Goal: Task Accomplishment & Management: Use online tool/utility

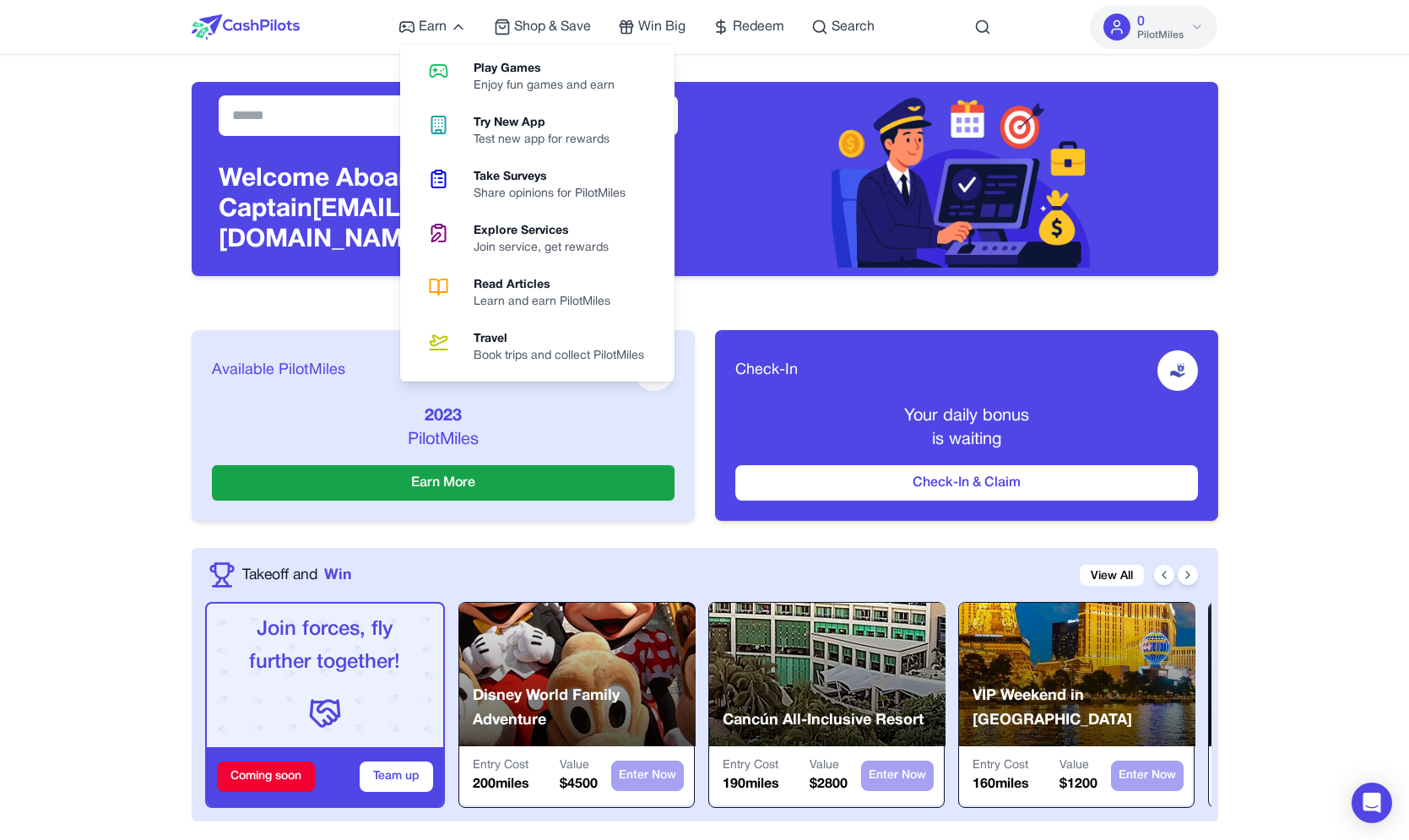
scroll to position [500, 0]
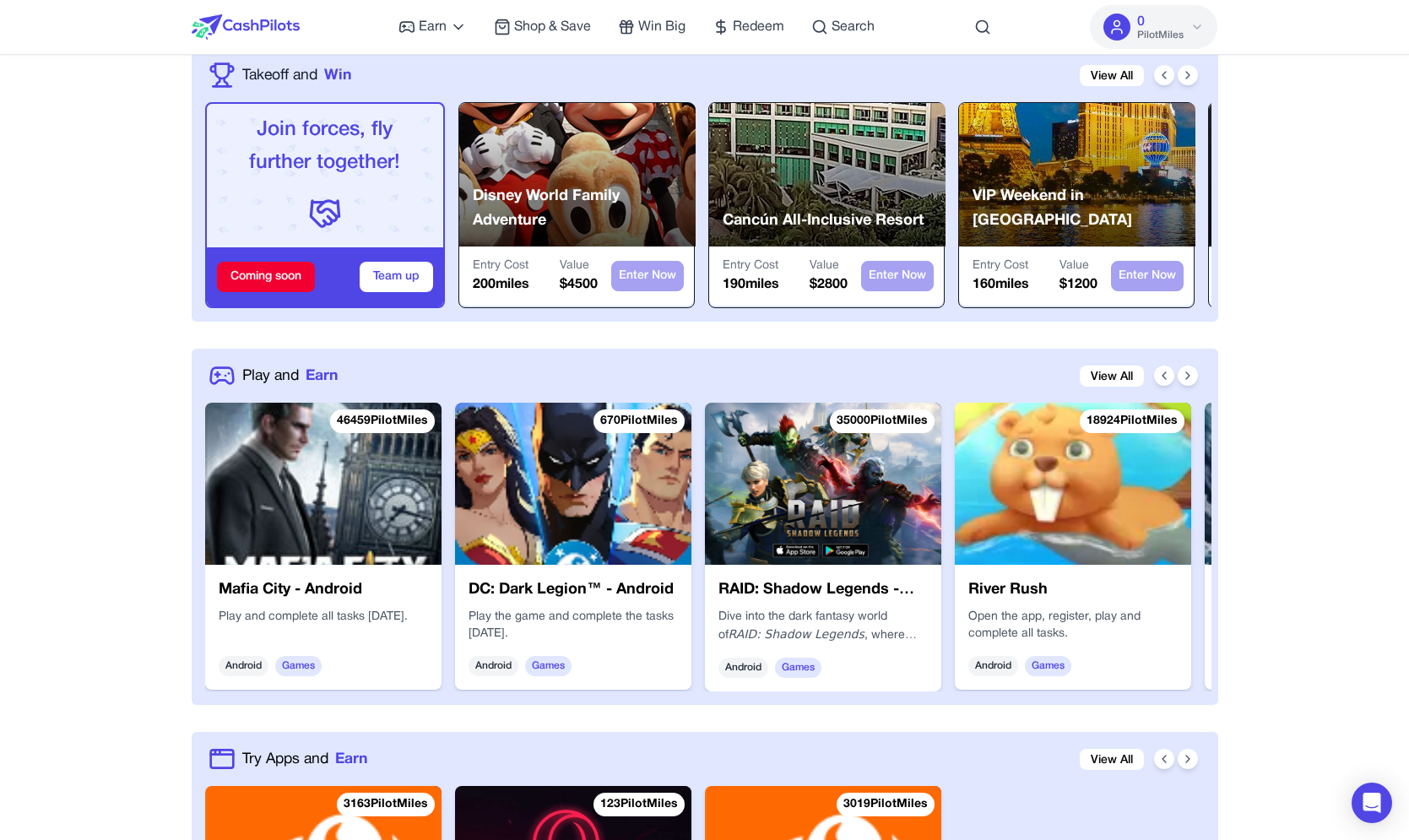
click at [350, 537] on img at bounding box center [323, 483] width 237 height 162
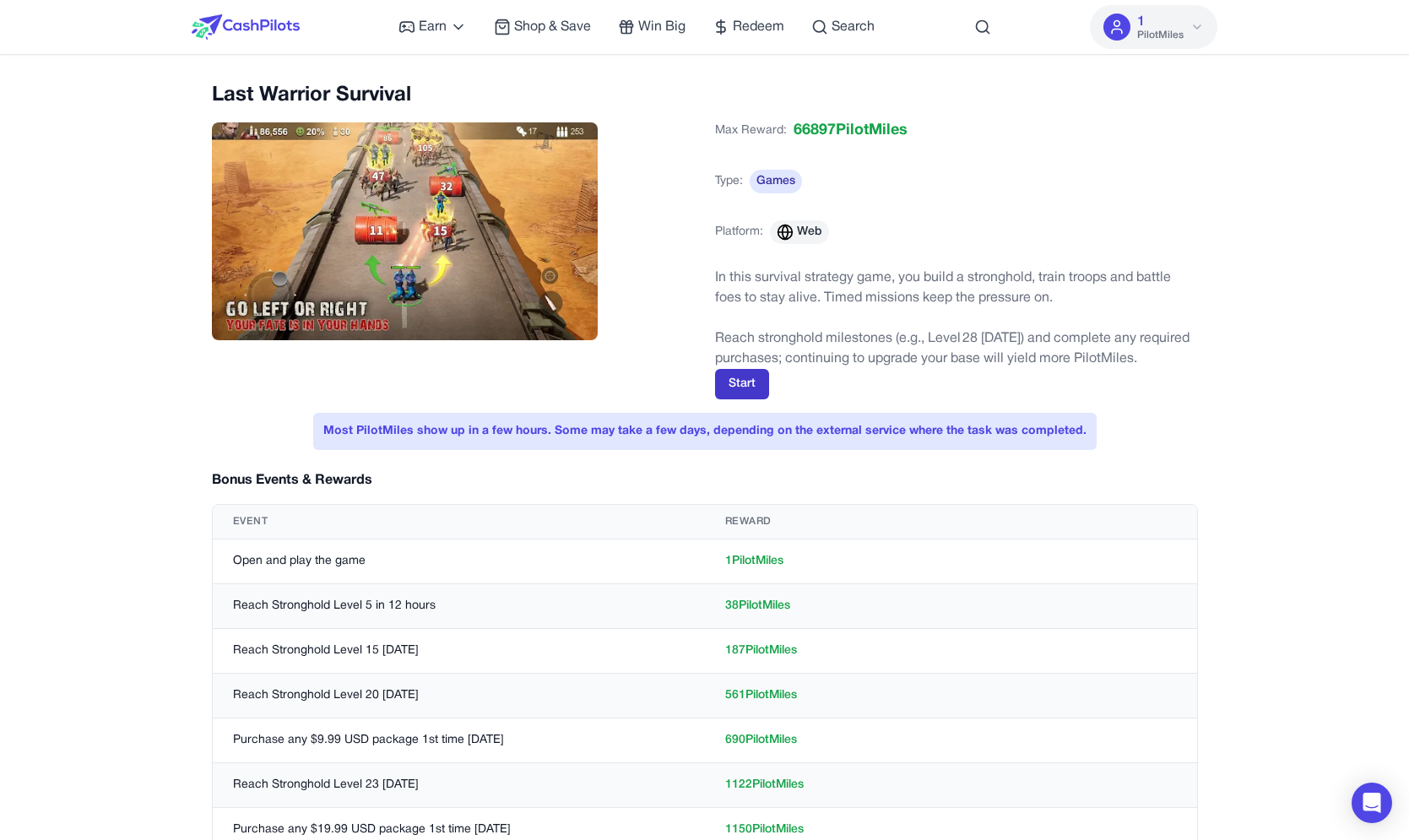
click at [753, 382] on button "Start" at bounding box center [742, 384] width 54 height 31
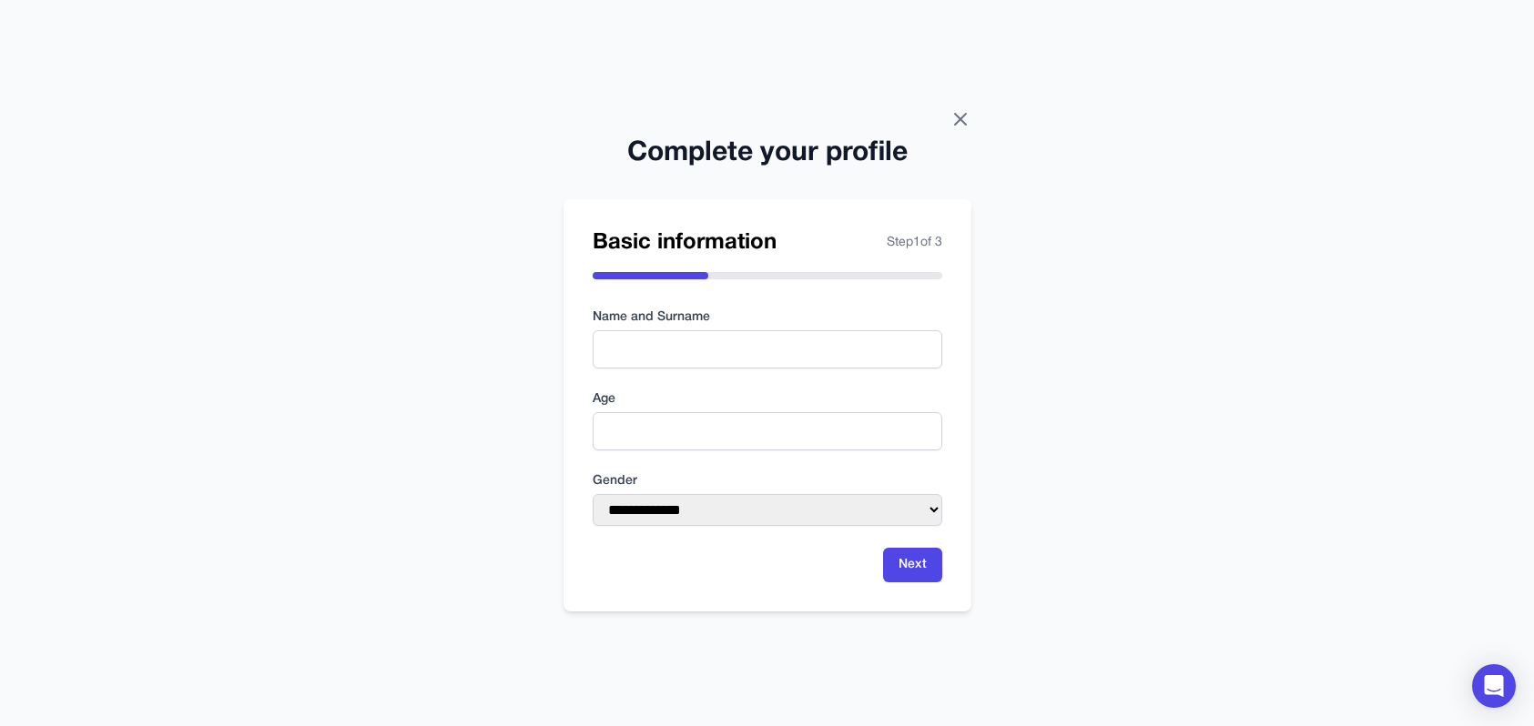
click at [957, 126] on icon at bounding box center [960, 119] width 22 height 22
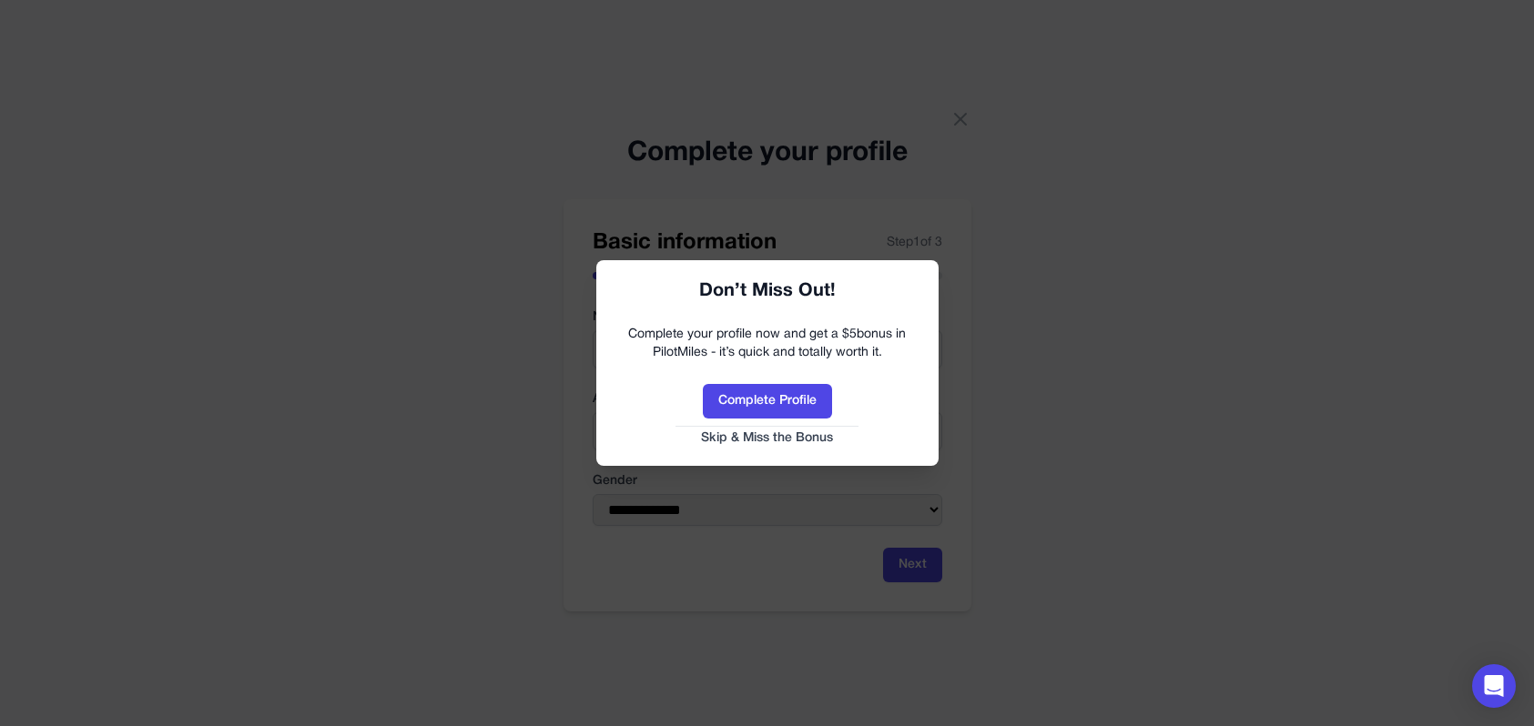
click at [797, 440] on button "Skip & Miss the Bonus" at bounding box center [767, 439] width 306 height 18
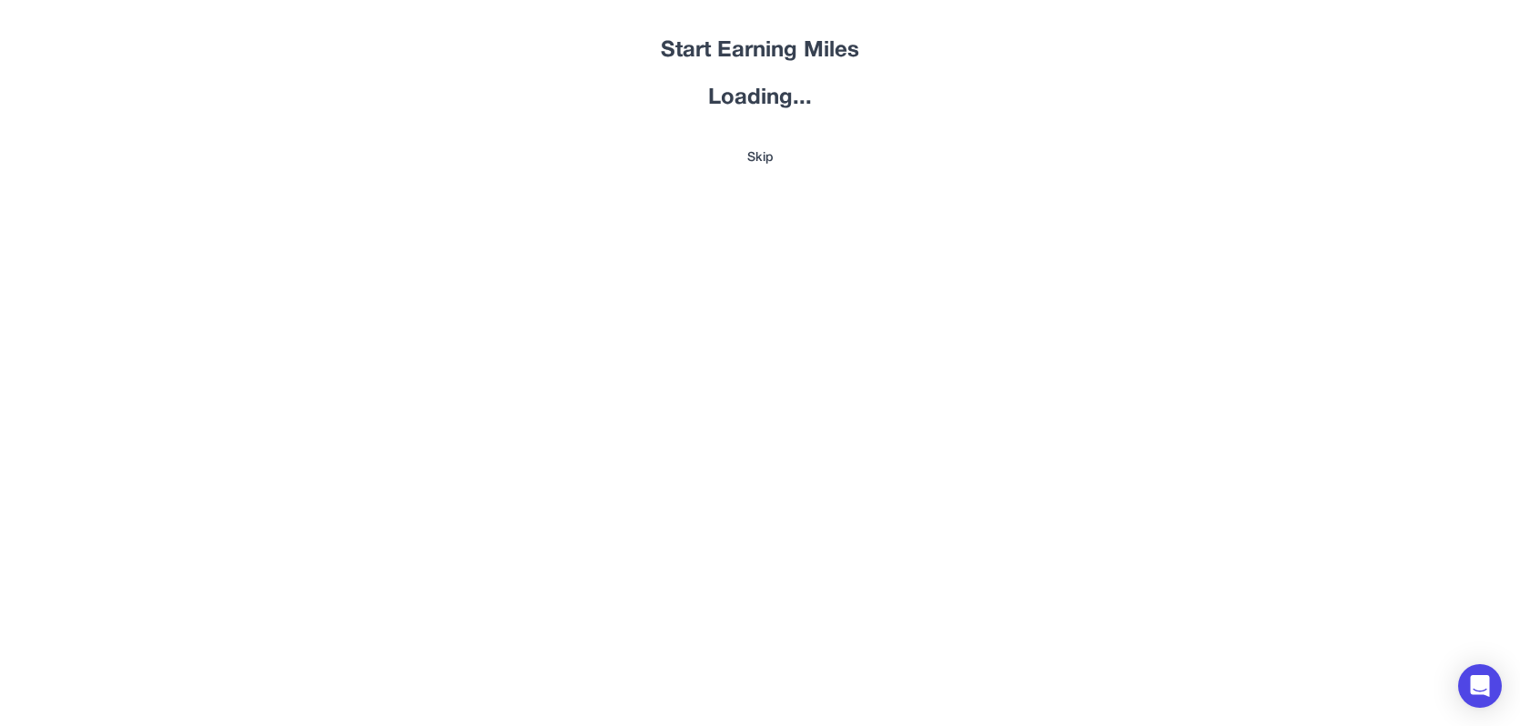
click at [776, 162] on button "Skip" at bounding box center [760, 158] width 1107 height 18
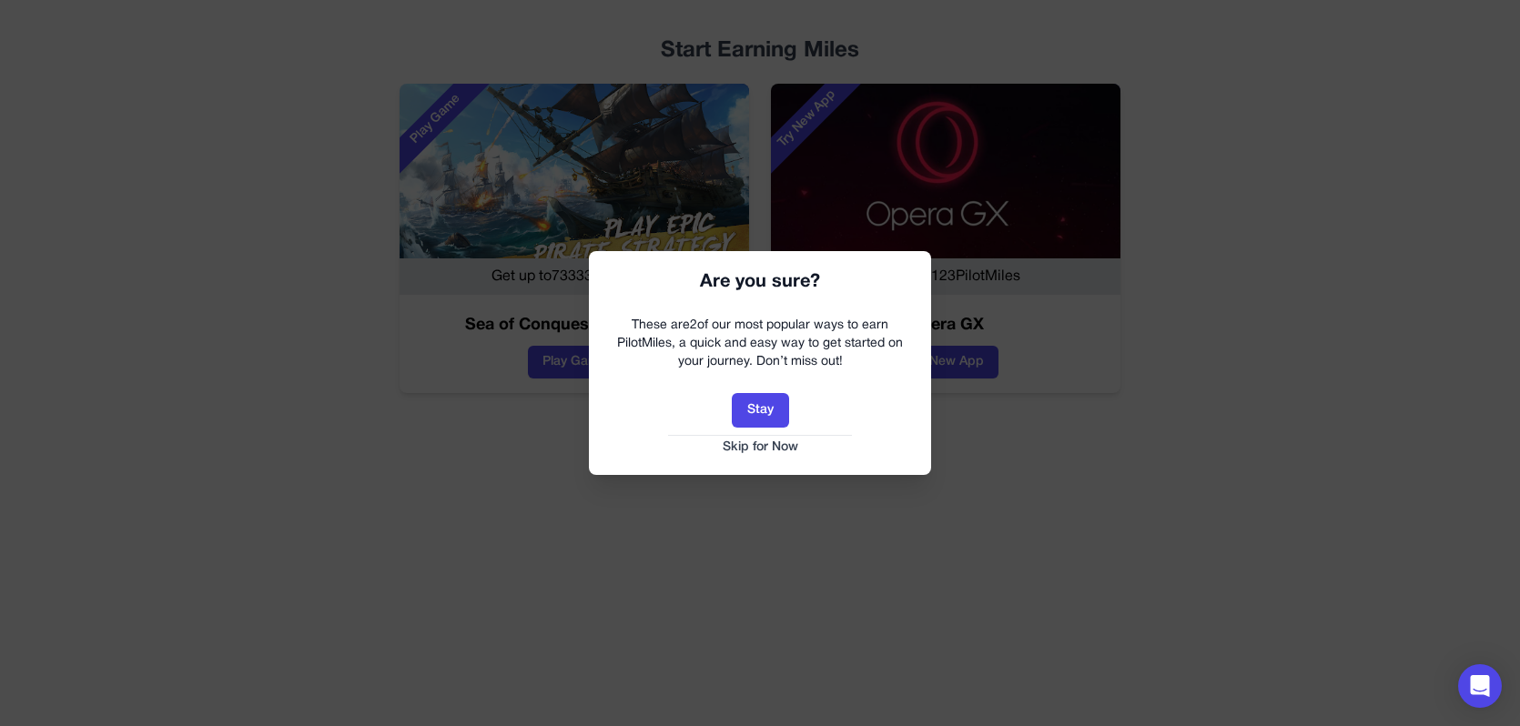
click at [766, 441] on button "Skip for Now" at bounding box center [760, 448] width 306 height 18
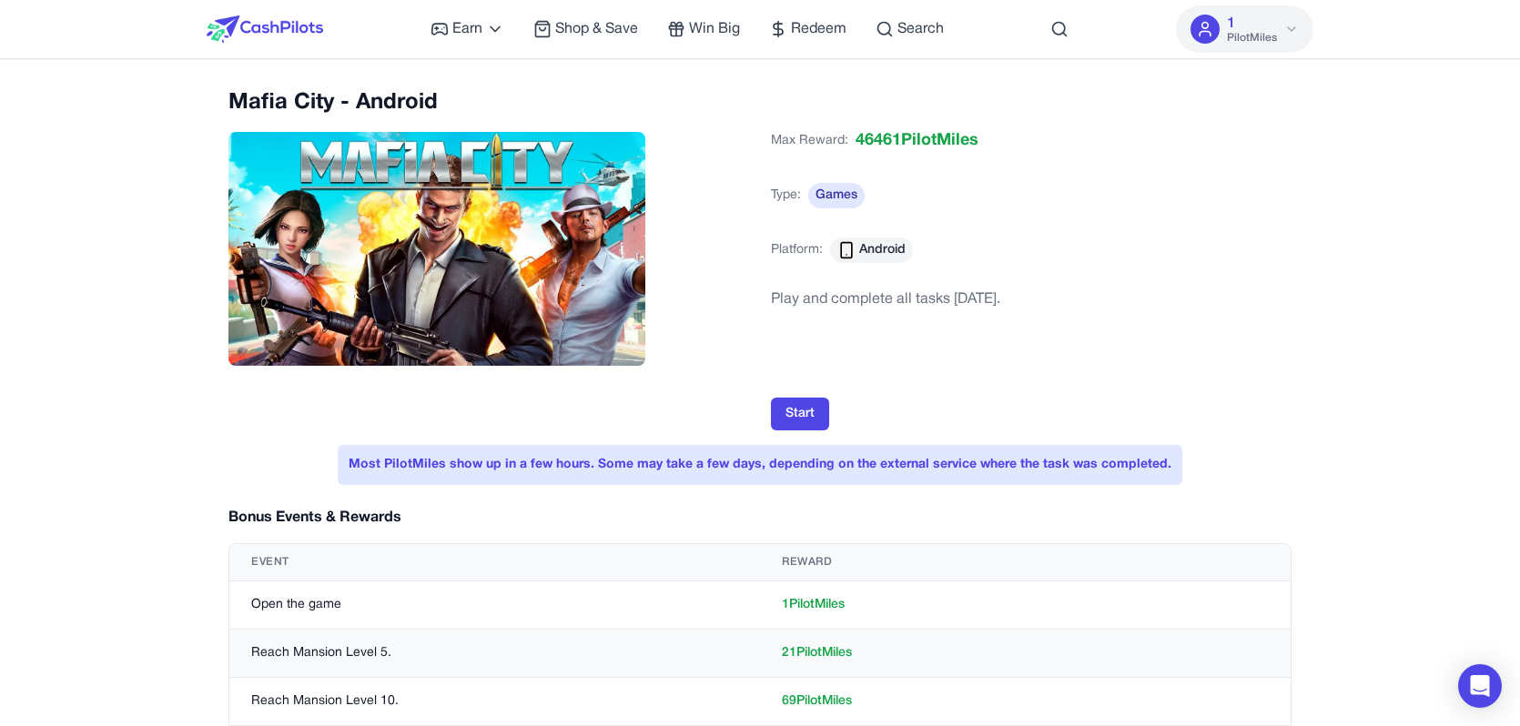
drag, startPoint x: 1142, startPoint y: 139, endPoint x: 958, endPoint y: 101, distance: 187.8
click at [1141, 138] on div "Max Reward: 46461 PilotMiles Type: Games Platform: Android" at bounding box center [1031, 203] width 521 height 164
